Goal: Transaction & Acquisition: Purchase product/service

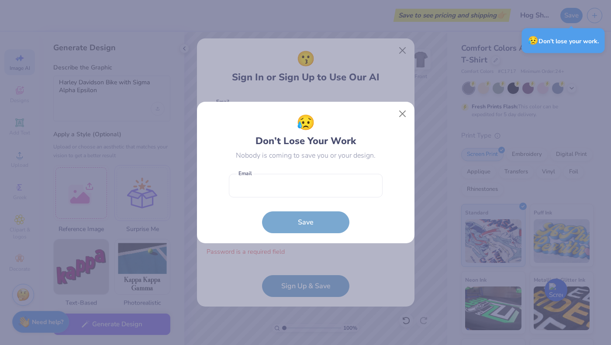
select select "4"
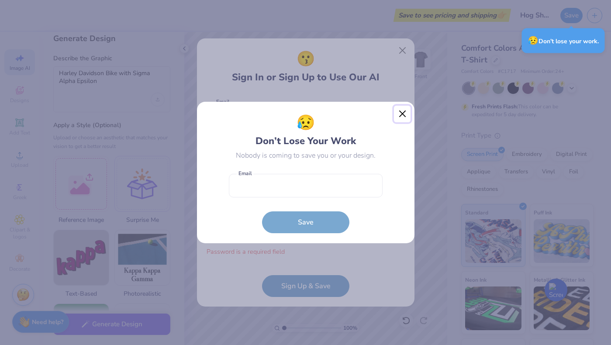
click at [395, 114] on button "Close" at bounding box center [402, 114] width 17 height 17
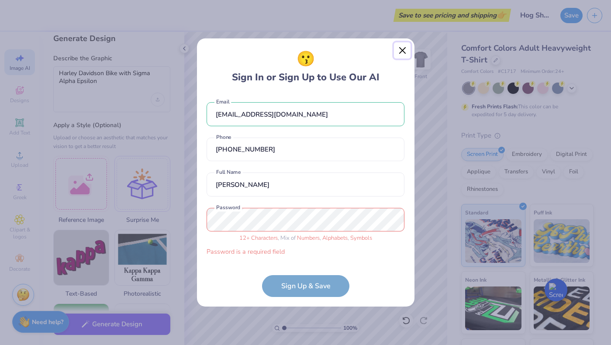
click at [408, 55] on button "Close" at bounding box center [402, 50] width 17 height 17
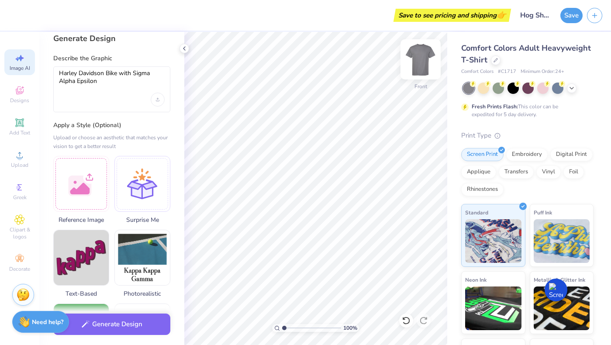
click at [421, 59] on img at bounding box center [420, 59] width 35 height 35
click at [421, 59] on img at bounding box center [420, 59] width 17 height 17
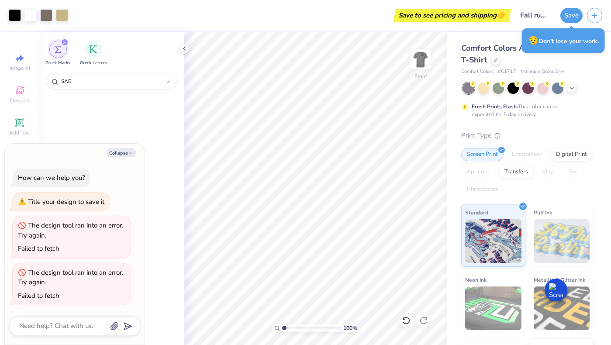
scroll to position [357, 0]
